Goal: Task Accomplishment & Management: Manage account settings

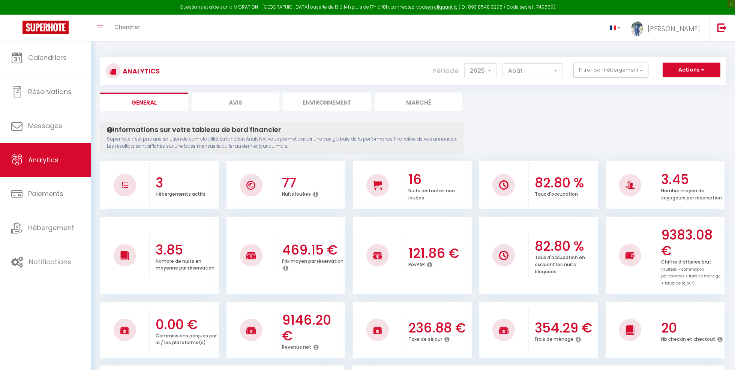
select select "2025"
select select "8"
click at [723, 32] on link at bounding box center [721, 28] width 25 height 26
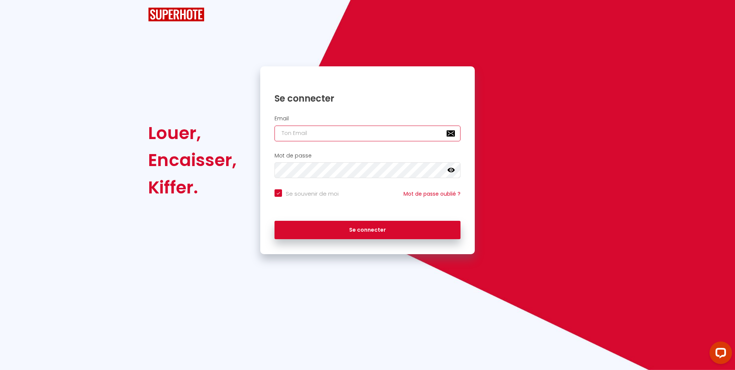
checkbox input "true"
click at [316, 126] on div "Email" at bounding box center [367, 130] width 214 height 37
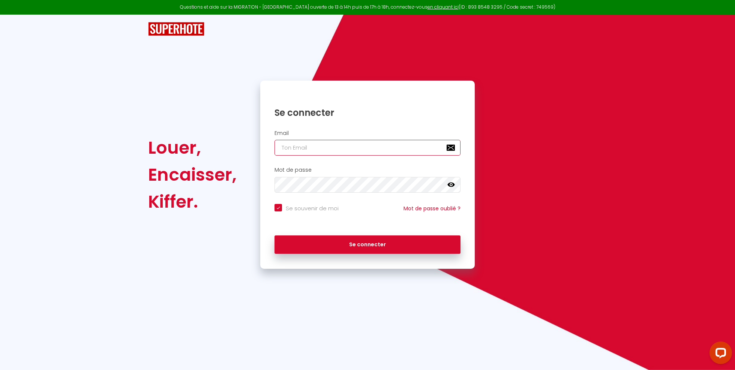
type input "[EMAIL_ADDRESS][DOMAIN_NAME]"
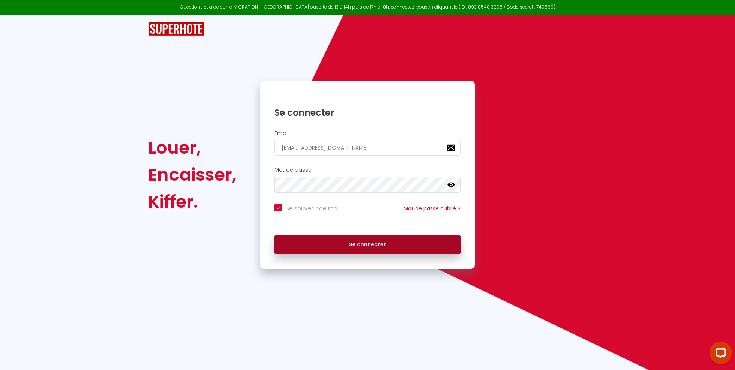
click at [443, 248] on button "Se connecter" at bounding box center [367, 244] width 186 height 19
checkbox input "true"
